Goal: Find contact information: Find contact information

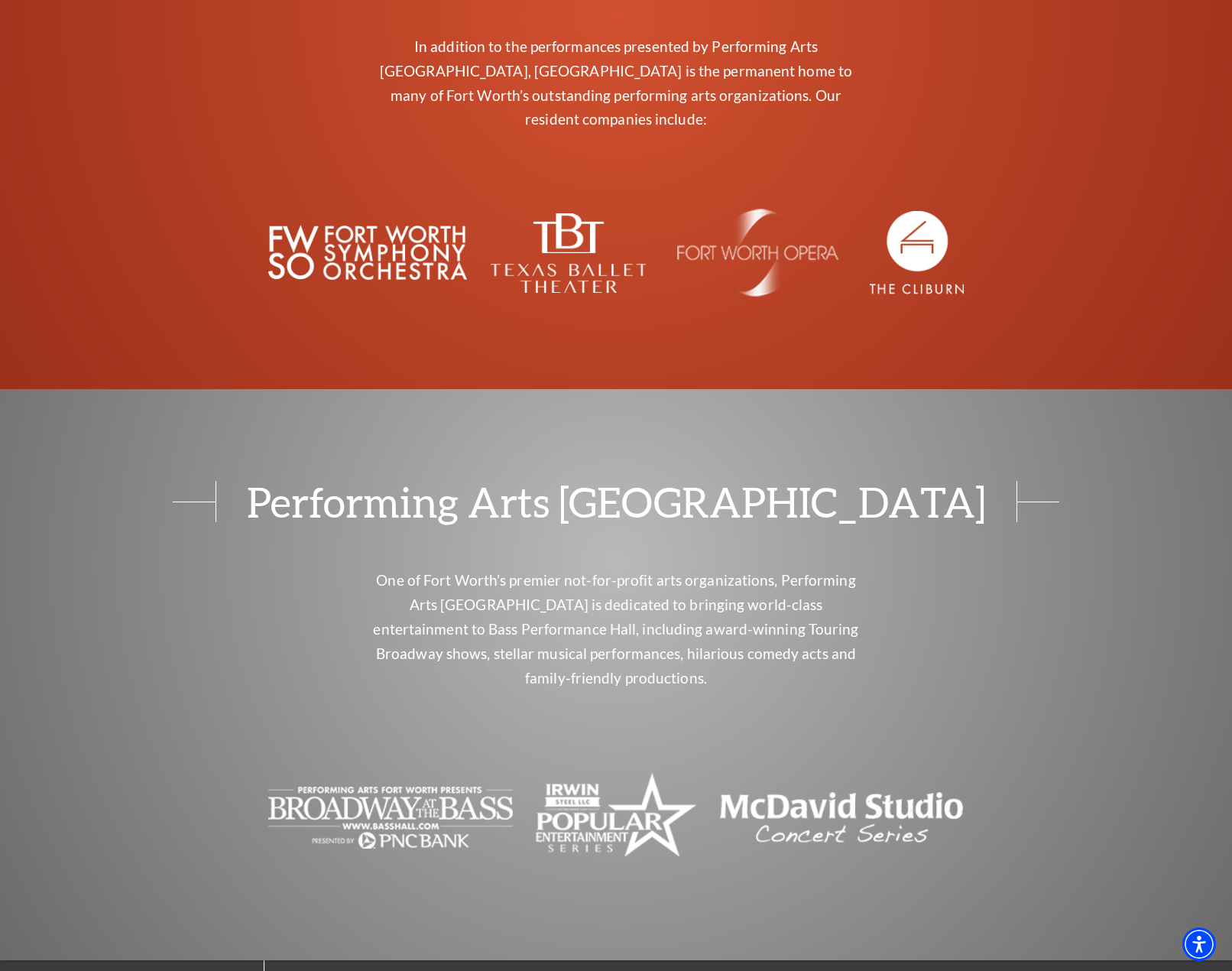
scroll to position [5900, 0]
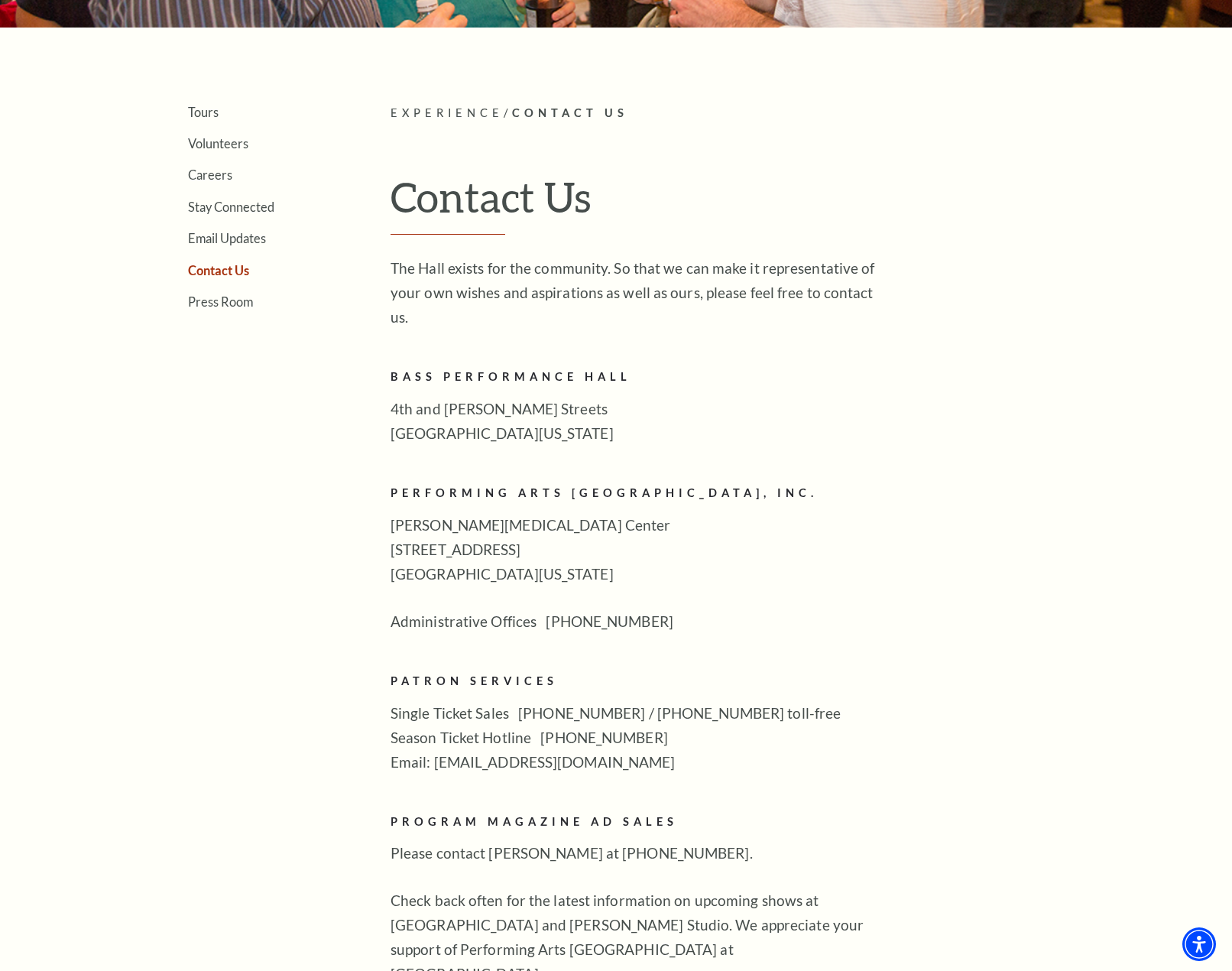
scroll to position [306, 0]
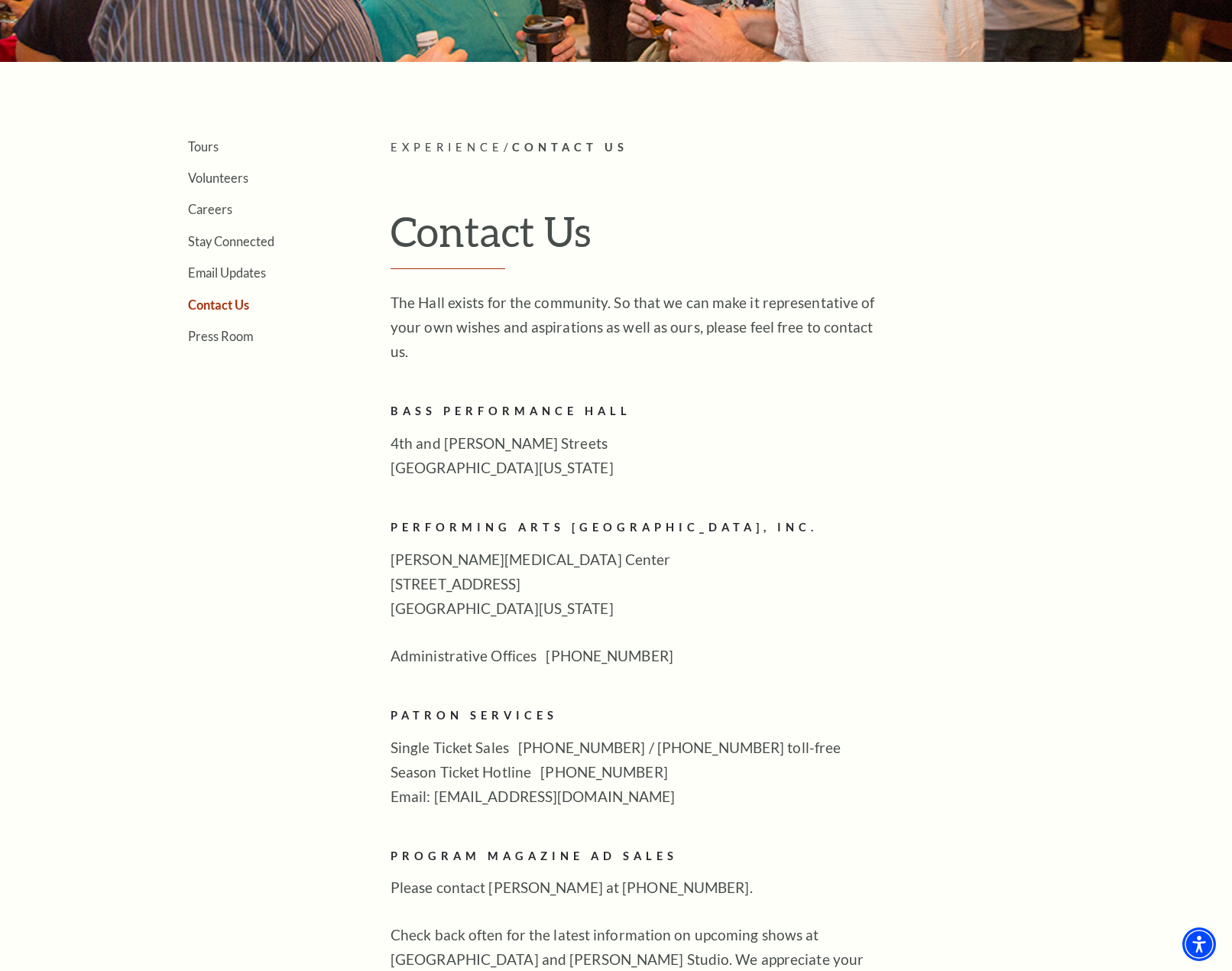
drag, startPoint x: 88, startPoint y: 829, endPoint x: 79, endPoint y: 840, distance: 14.2
drag, startPoint x: 79, startPoint y: 840, endPoint x: 764, endPoint y: 495, distance: 767.0
click at [764, 518] on h2 "Performing Arts Fort Worth, Inc." at bounding box center [639, 527] width 497 height 19
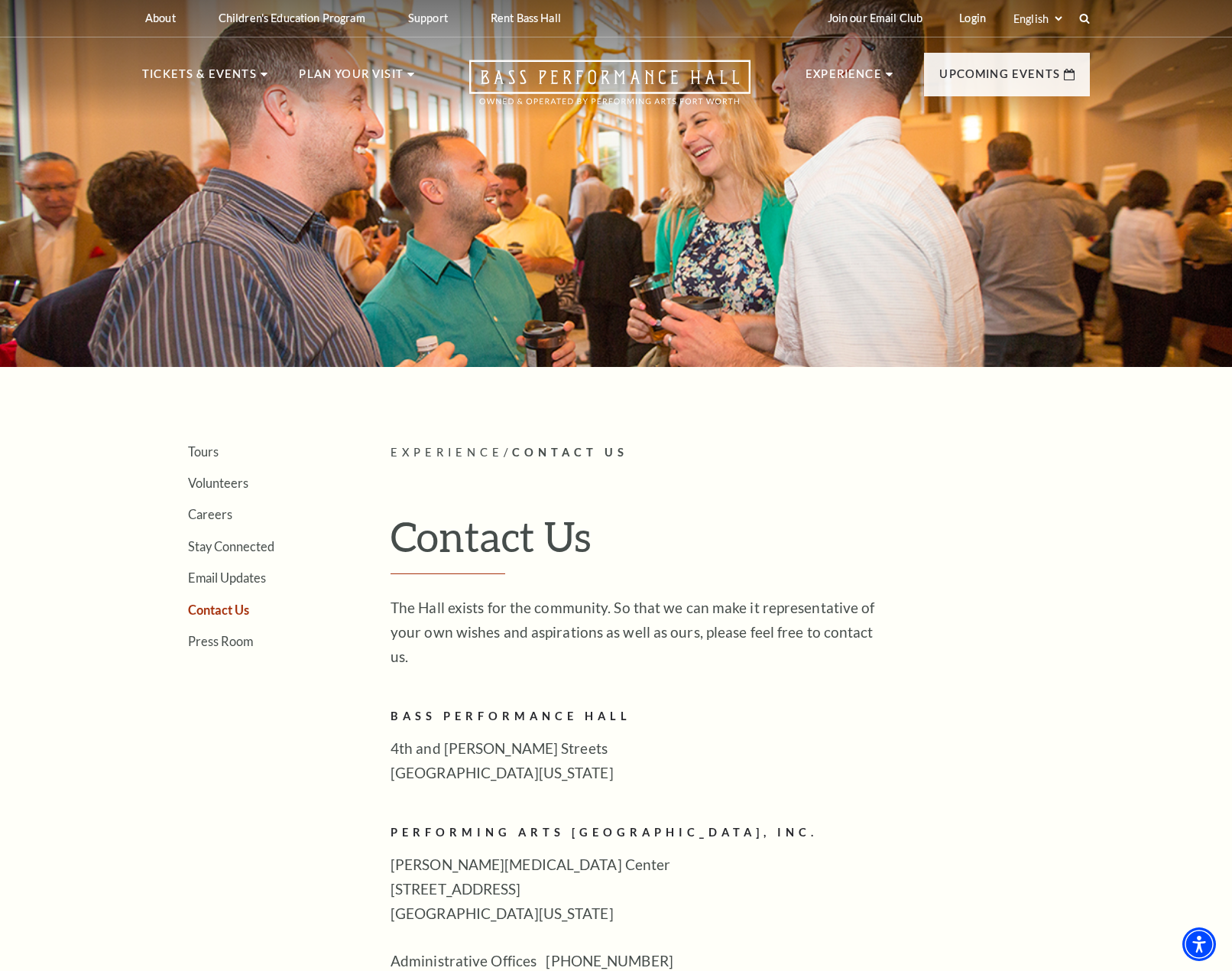
scroll to position [0, 0]
click at [1090, 23] on use at bounding box center [1084, 18] width 12 height 12
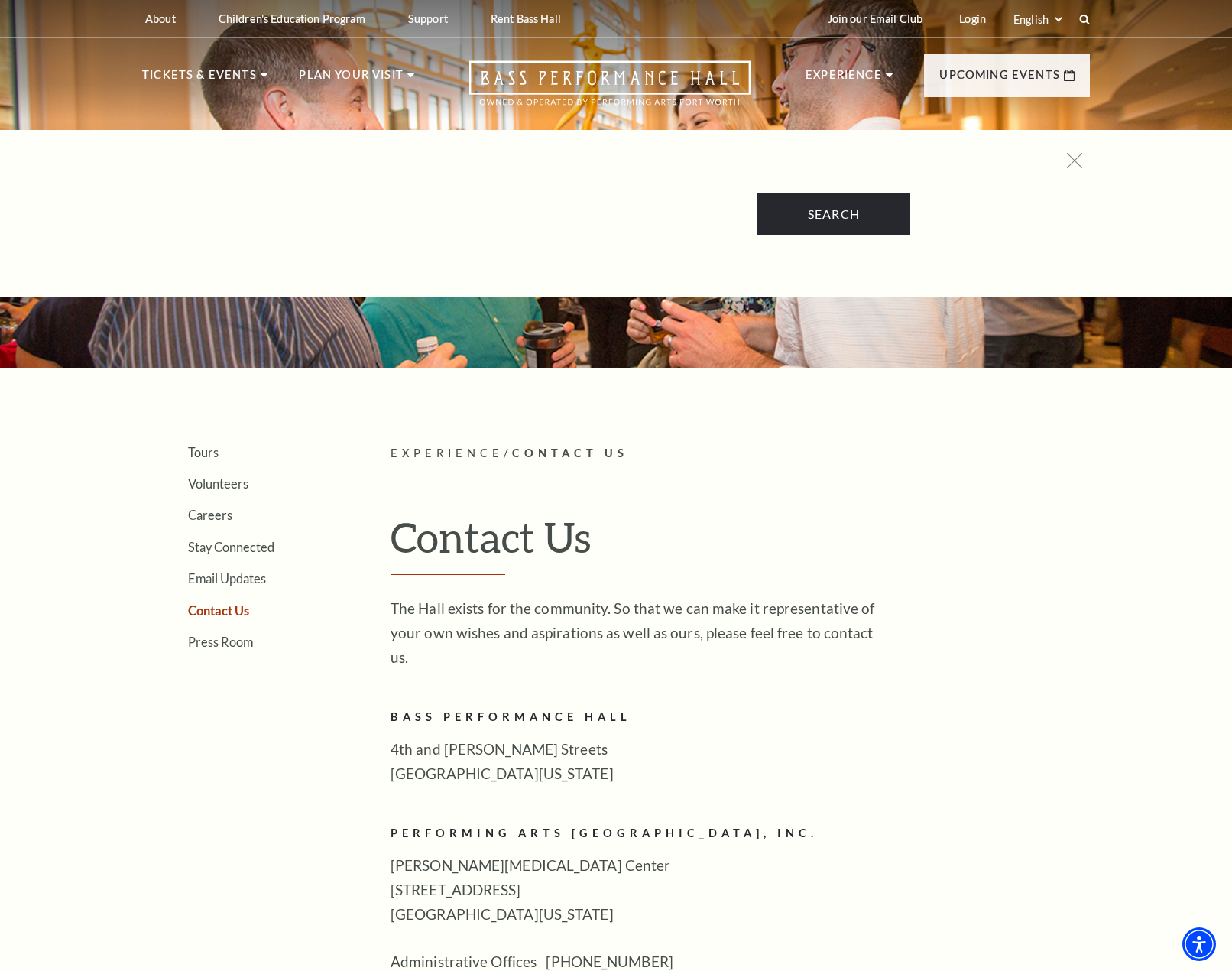
click at [459, 221] on input "Text field" at bounding box center [528, 220] width 413 height 32
type input "info@basshall.com"
click at [758, 193] on input "Search" at bounding box center [833, 214] width 153 height 43
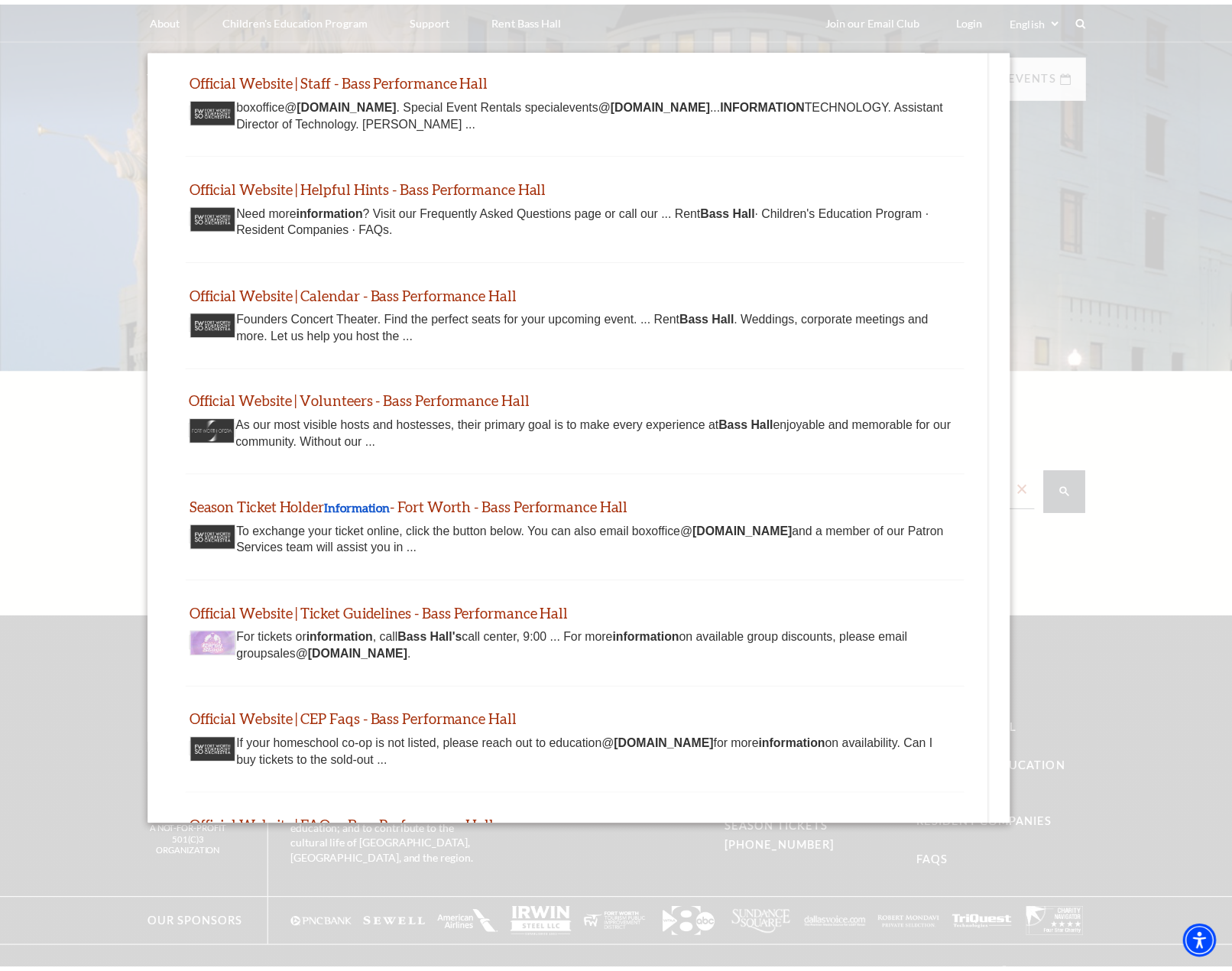
scroll to position [306, 0]
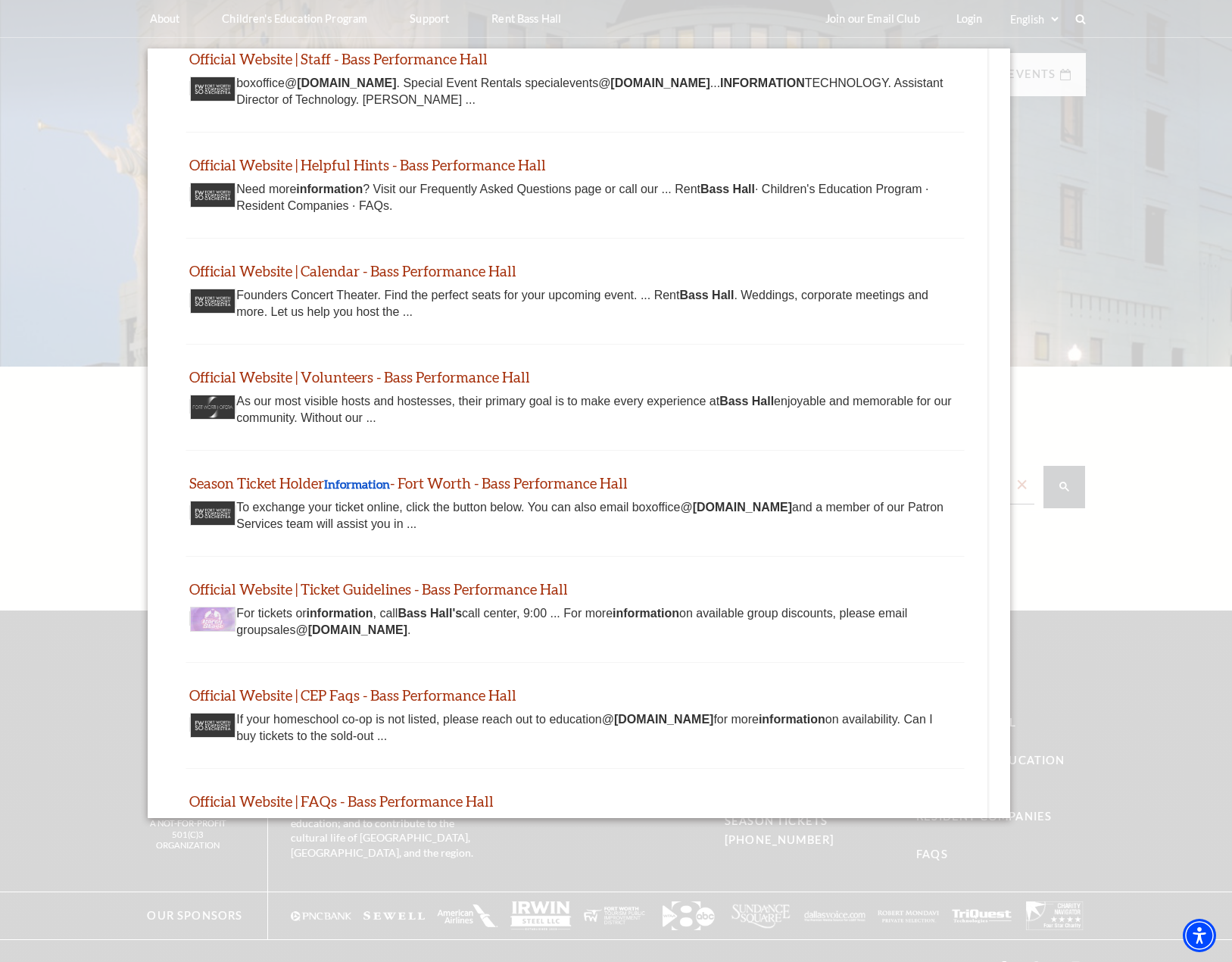
click at [1158, 274] on div at bounding box center [616, 625] width 1232 height 1250
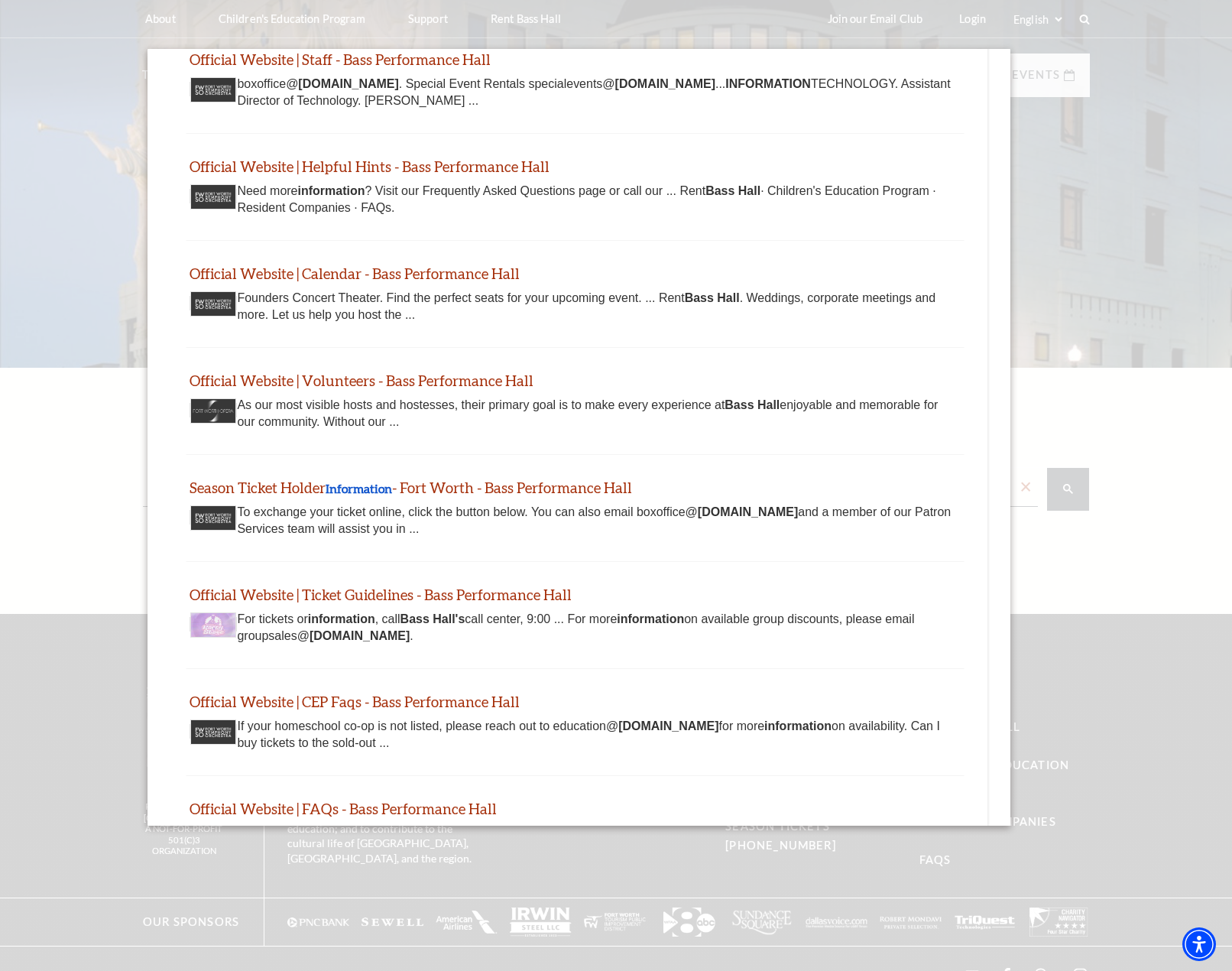
scroll to position [0, 0]
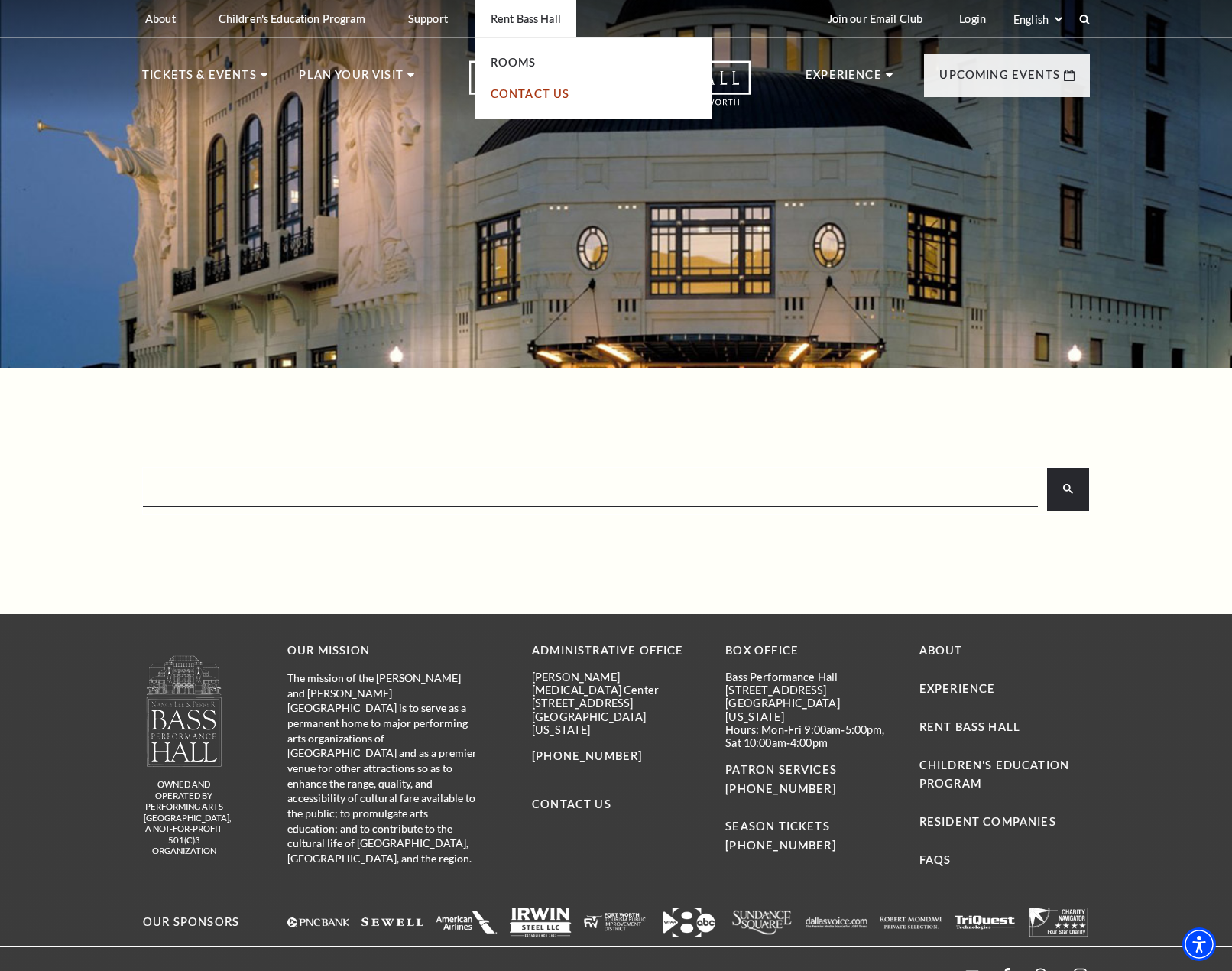
click at [527, 97] on link "Contact Us" at bounding box center [531, 93] width 80 height 13
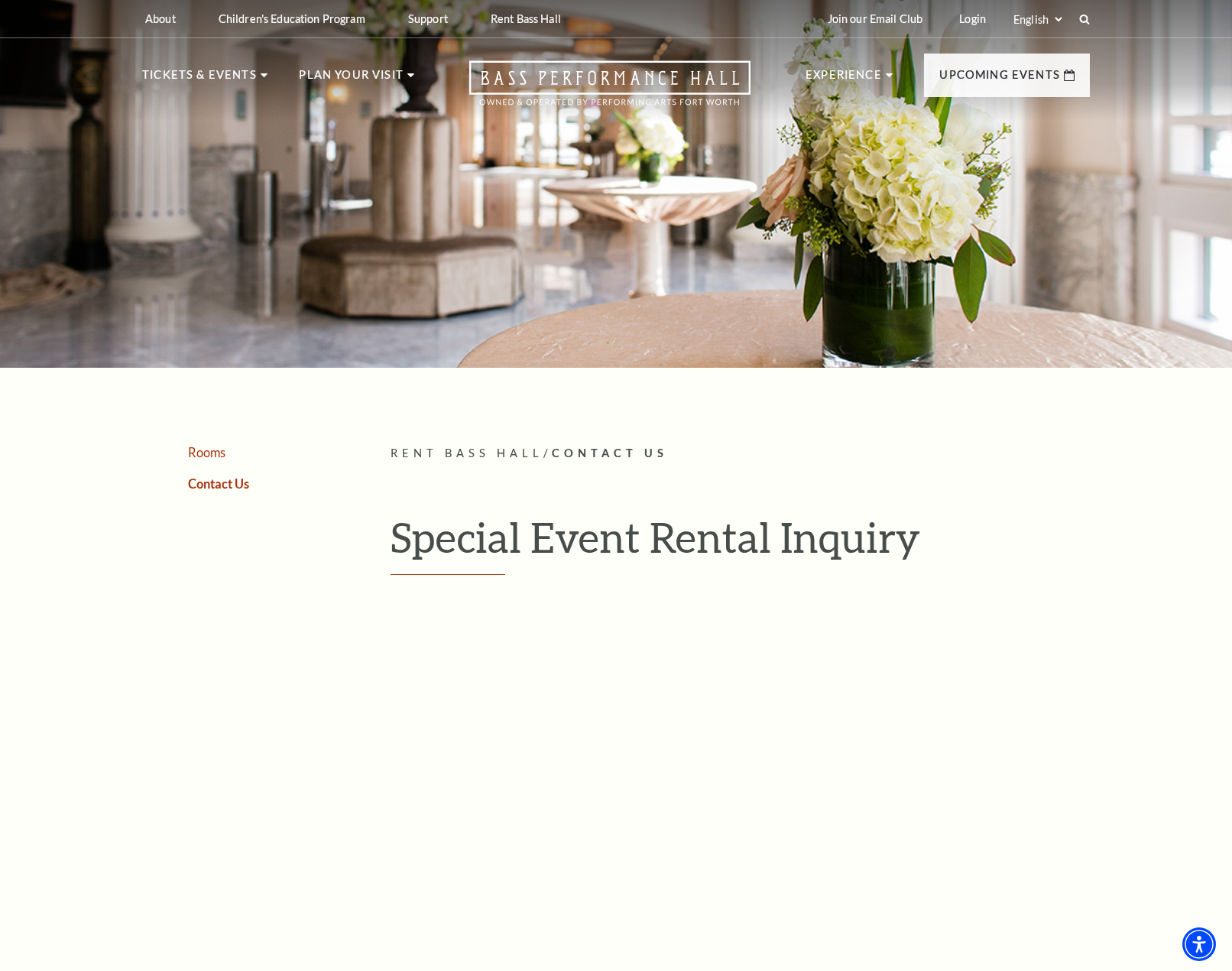
click at [216, 455] on link "Rooms" at bounding box center [206, 452] width 37 height 14
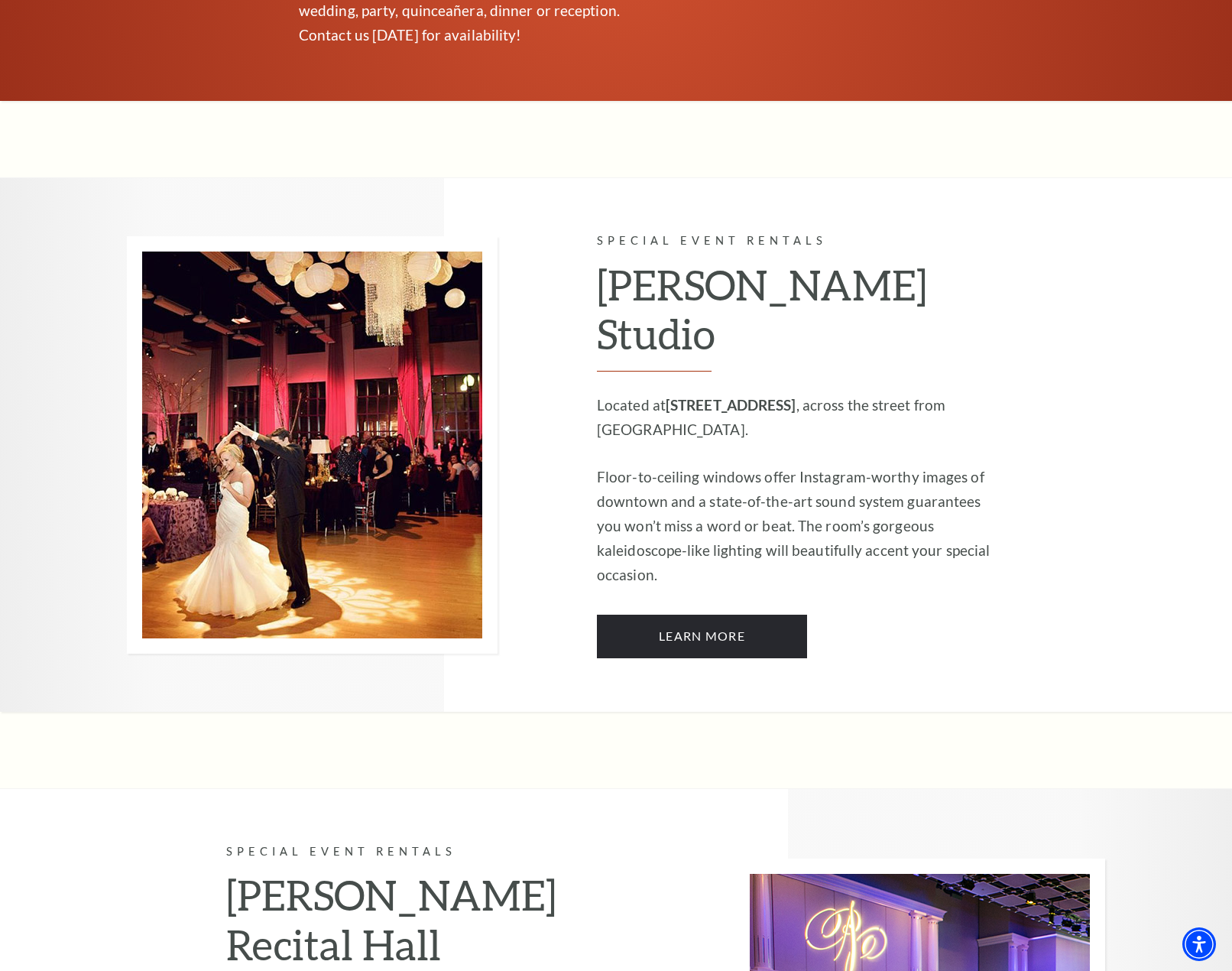
scroll to position [1147, 0]
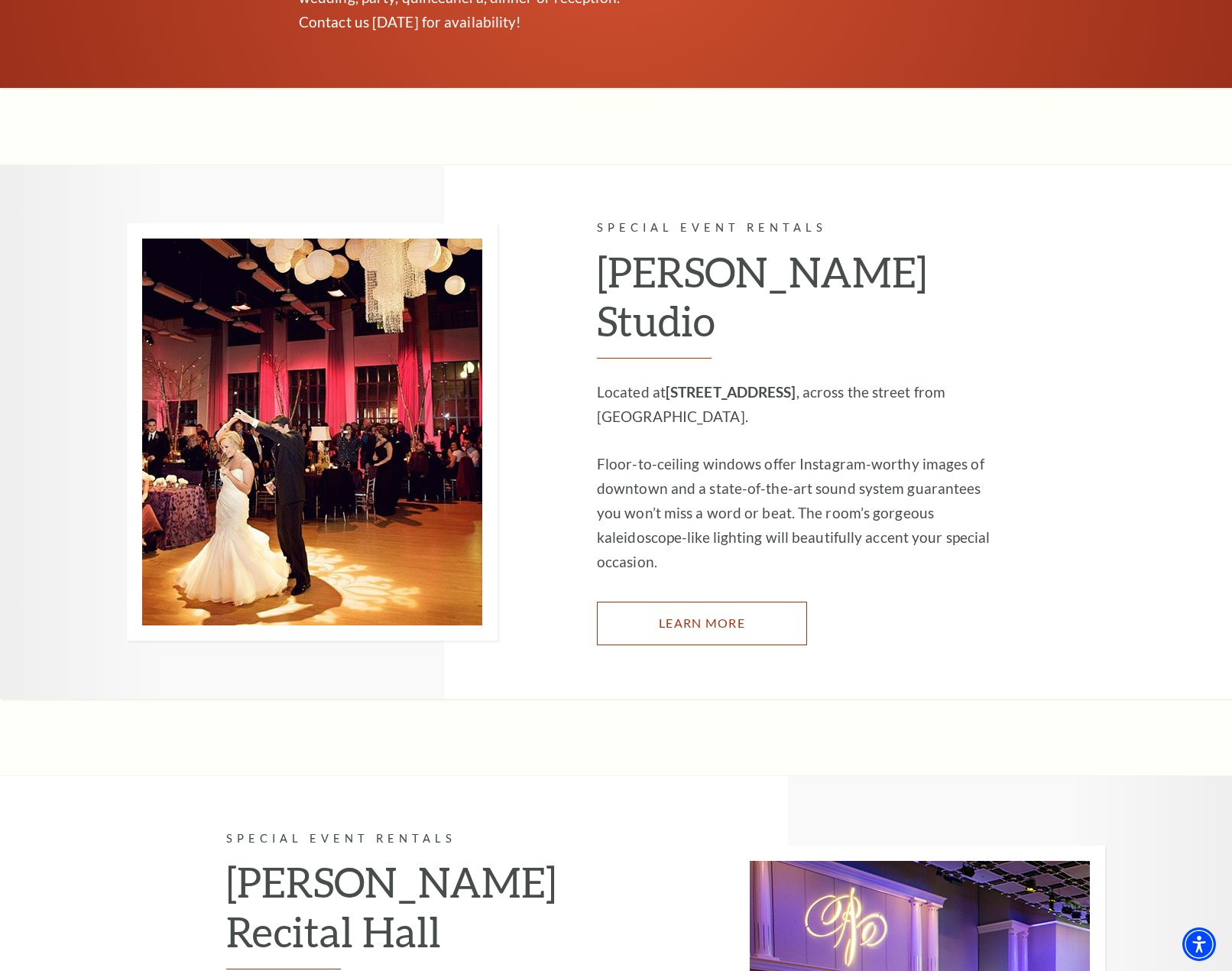
click at [731, 602] on link "Learn More" at bounding box center [702, 623] width 210 height 43
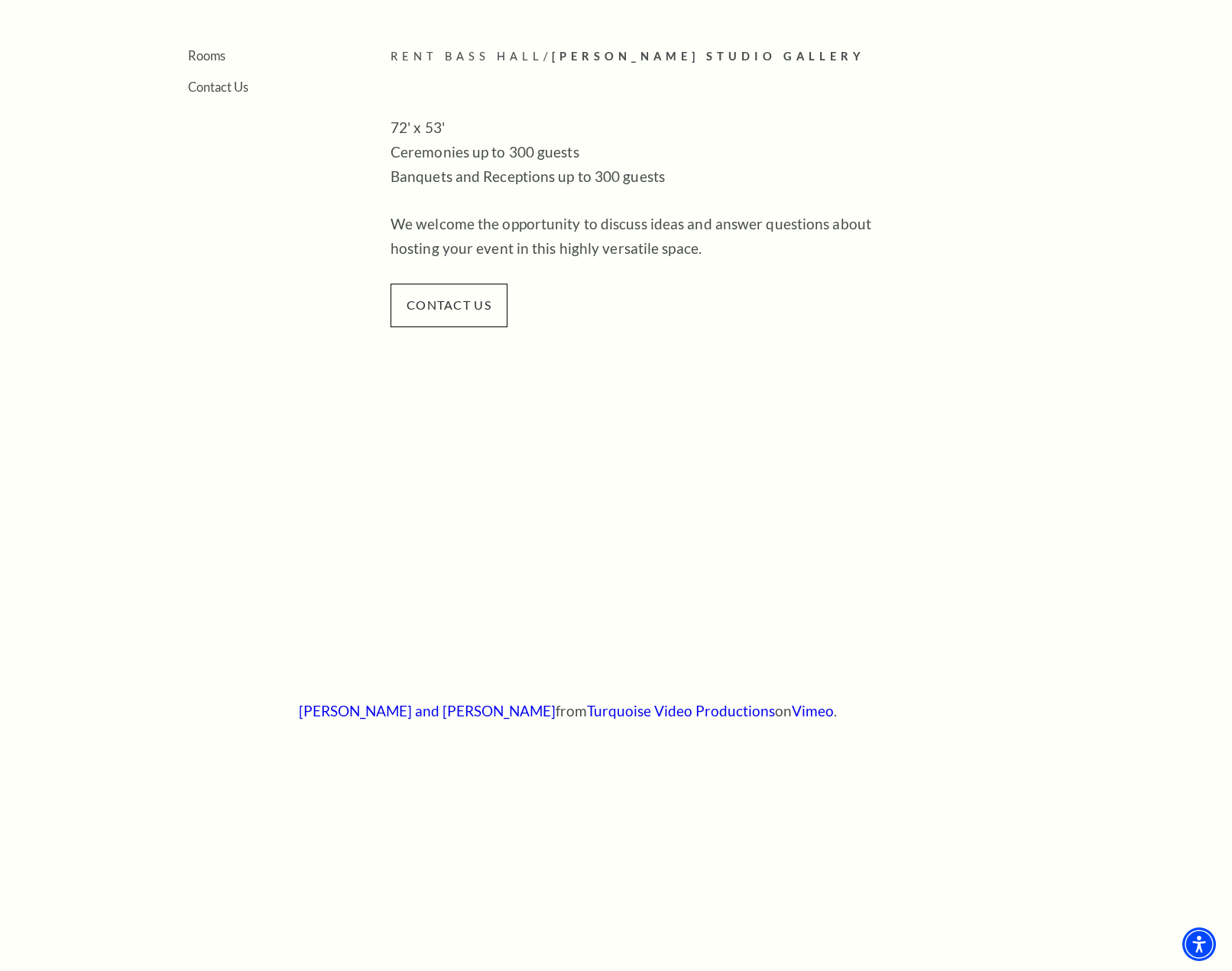
scroll to position [459, 0]
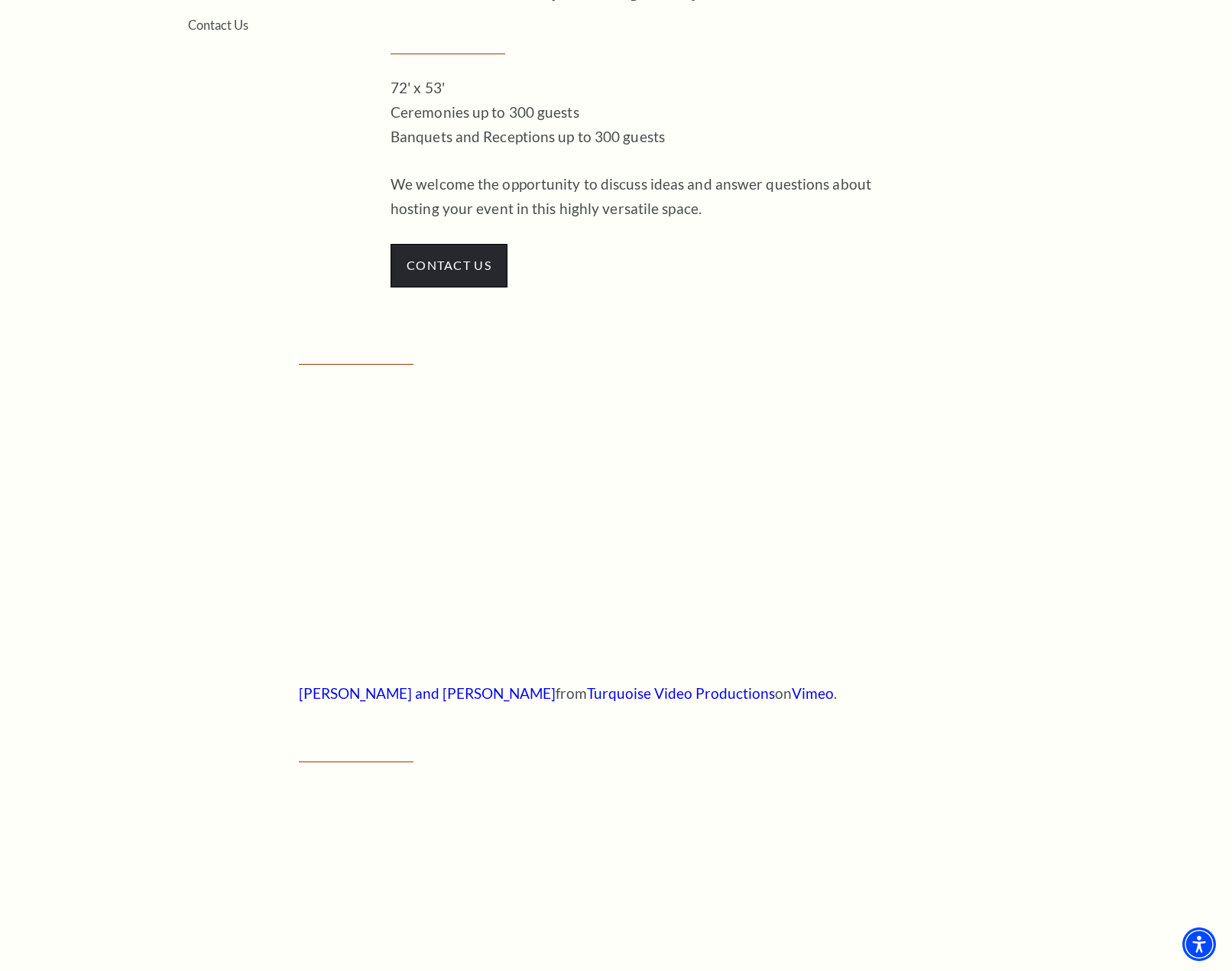
click at [459, 251] on span "contact us" at bounding box center [449, 265] width 117 height 43
